Goal: Task Accomplishment & Management: Use online tool/utility

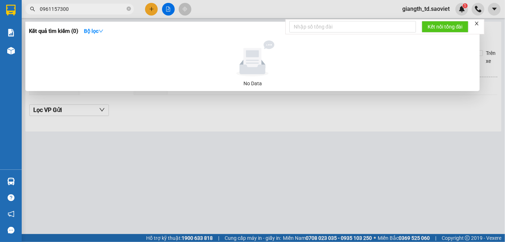
click at [130, 8] on icon "close-circle" at bounding box center [128, 9] width 4 height 4
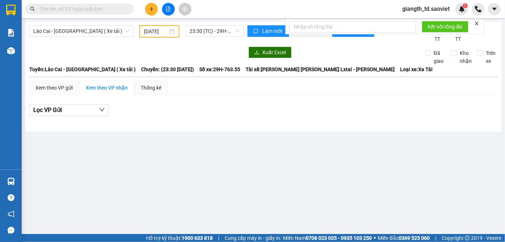
type input "0362146268"
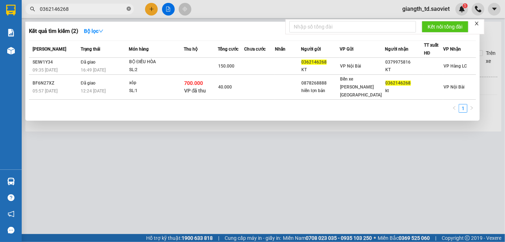
click at [129, 9] on icon "close-circle" at bounding box center [128, 9] width 4 height 4
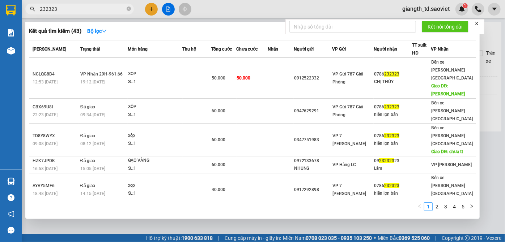
type input "232323"
click at [126, 10] on icon "close-circle" at bounding box center [128, 9] width 4 height 4
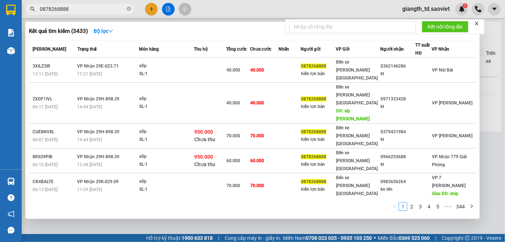
type input "0878268888"
click at [128, 9] on icon "close-circle" at bounding box center [128, 9] width 4 height 4
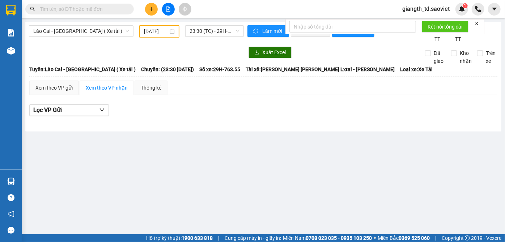
paste input "0989820233"
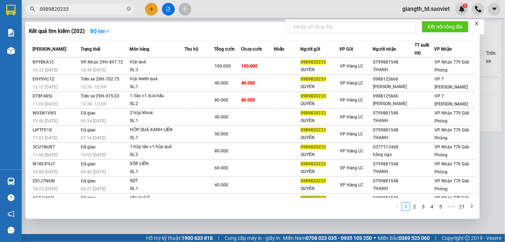
type input "0989820233"
click at [129, 10] on icon "close-circle" at bounding box center [128, 9] width 4 height 4
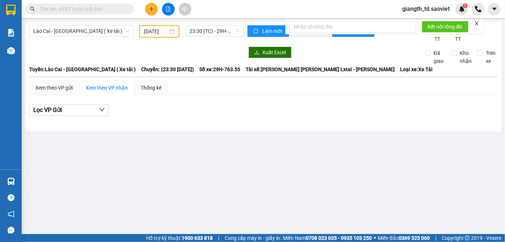
paste input "0963436893"
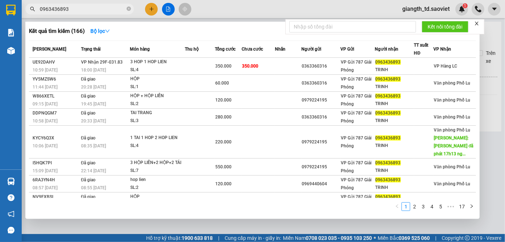
type input "0963436893"
